Goal: Transaction & Acquisition: Purchase product/service

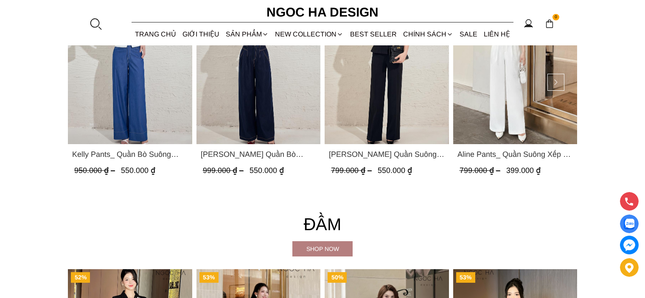
scroll to position [1524, 0]
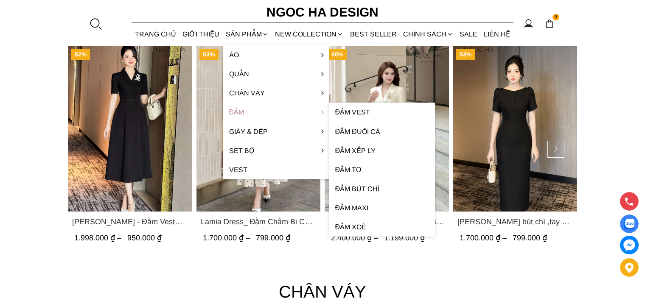
click at [253, 112] on link "Đầm" at bounding box center [276, 112] width 106 height 19
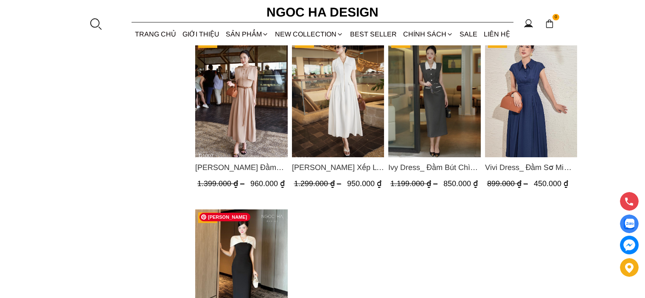
scroll to position [764, 0]
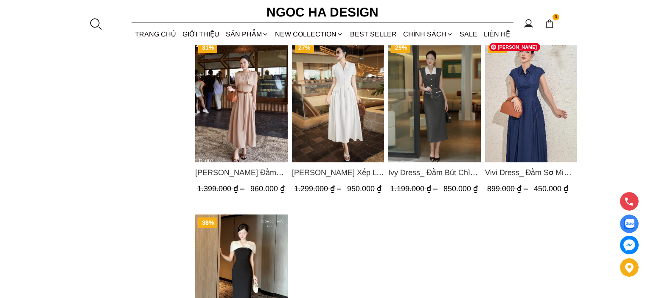
click at [541, 112] on img "Product image - Vivi Dress_ Đầm Sơ Mi Rớt Vai Bò Lụa Màu Xanh D1000" at bounding box center [531, 100] width 92 height 123
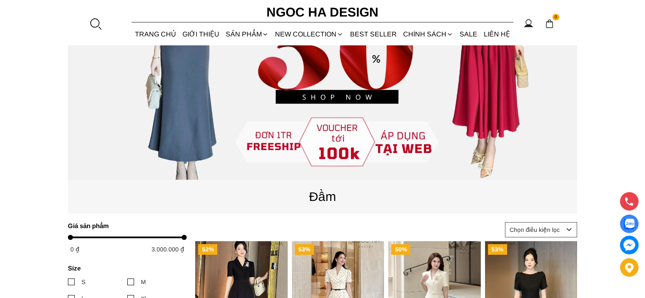
scroll to position [0, 0]
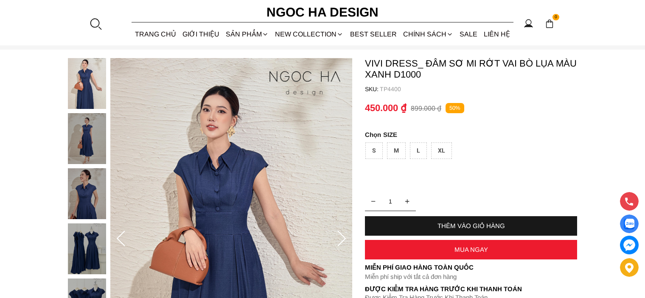
scroll to position [42, 0]
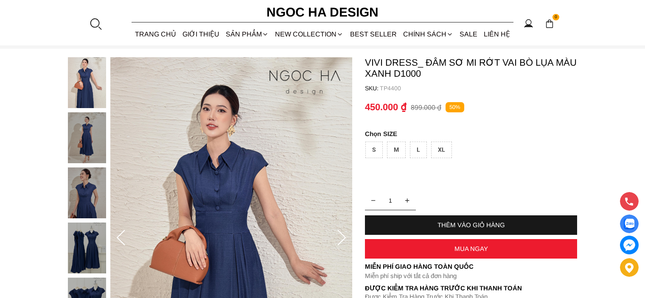
click at [375, 148] on div "S" at bounding box center [373, 150] width 17 height 17
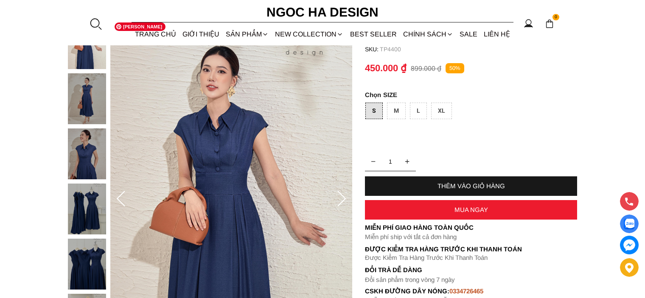
scroll to position [85, 0]
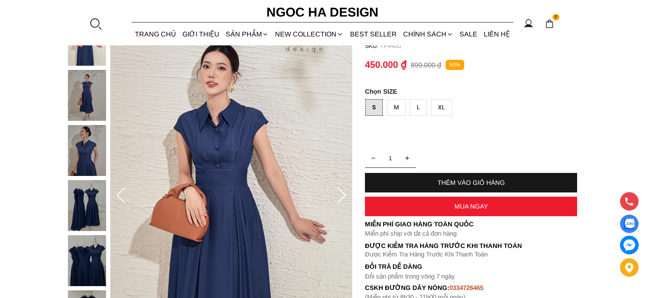
click at [84, 165] on img at bounding box center [87, 150] width 38 height 51
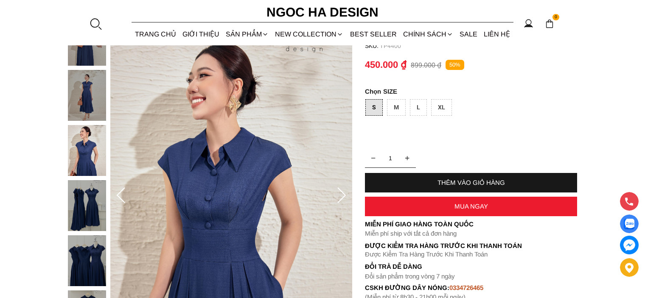
click at [85, 203] on img at bounding box center [87, 205] width 38 height 51
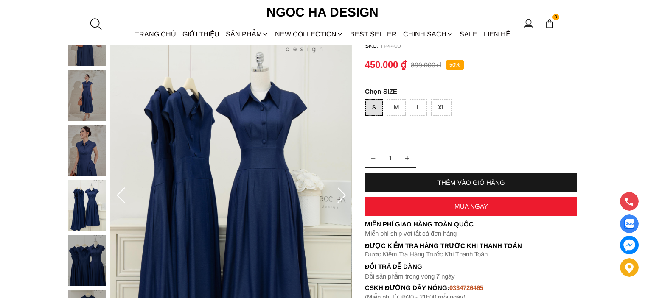
click at [85, 232] on div at bounding box center [89, 235] width 42 height 441
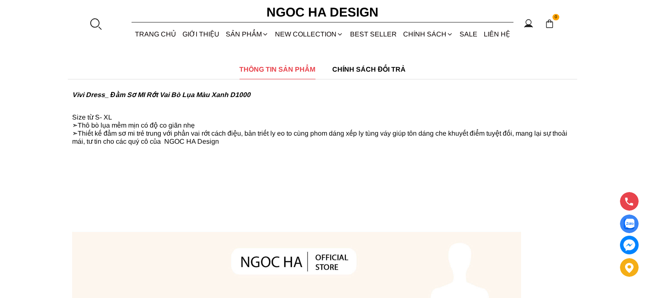
scroll to position [424, 0]
